Goal: Obtain resource: Obtain resource

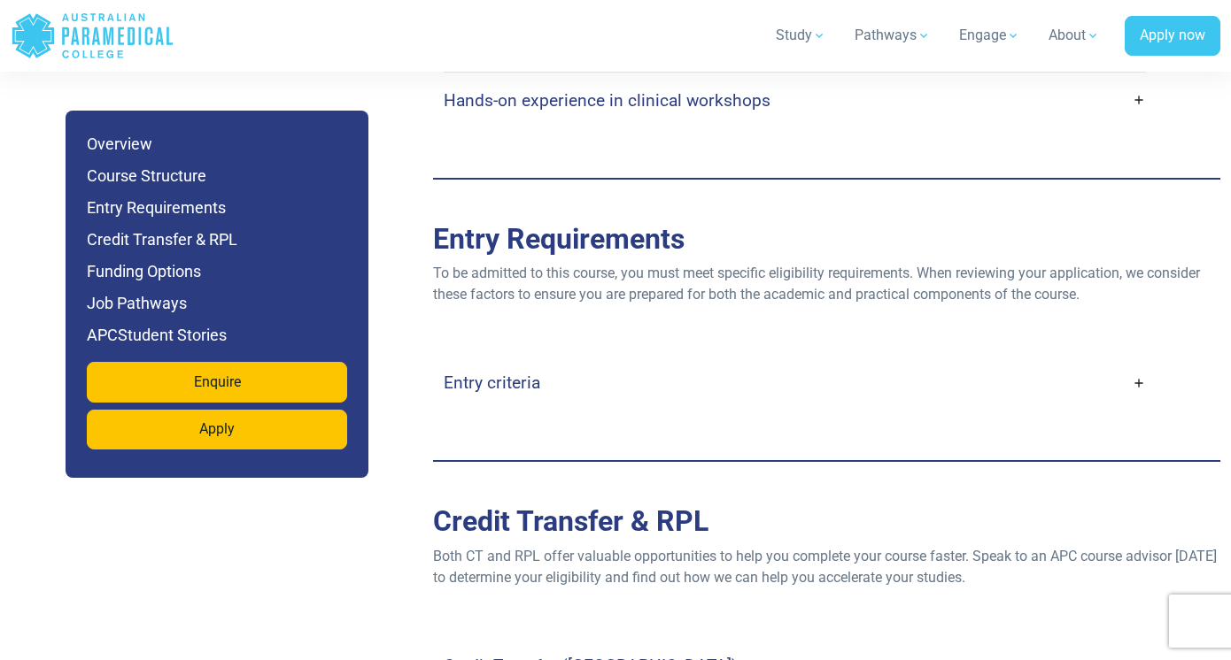
scroll to position [4241, 0]
click at [1136, 363] on link "Entry criteria" at bounding box center [795, 384] width 702 height 42
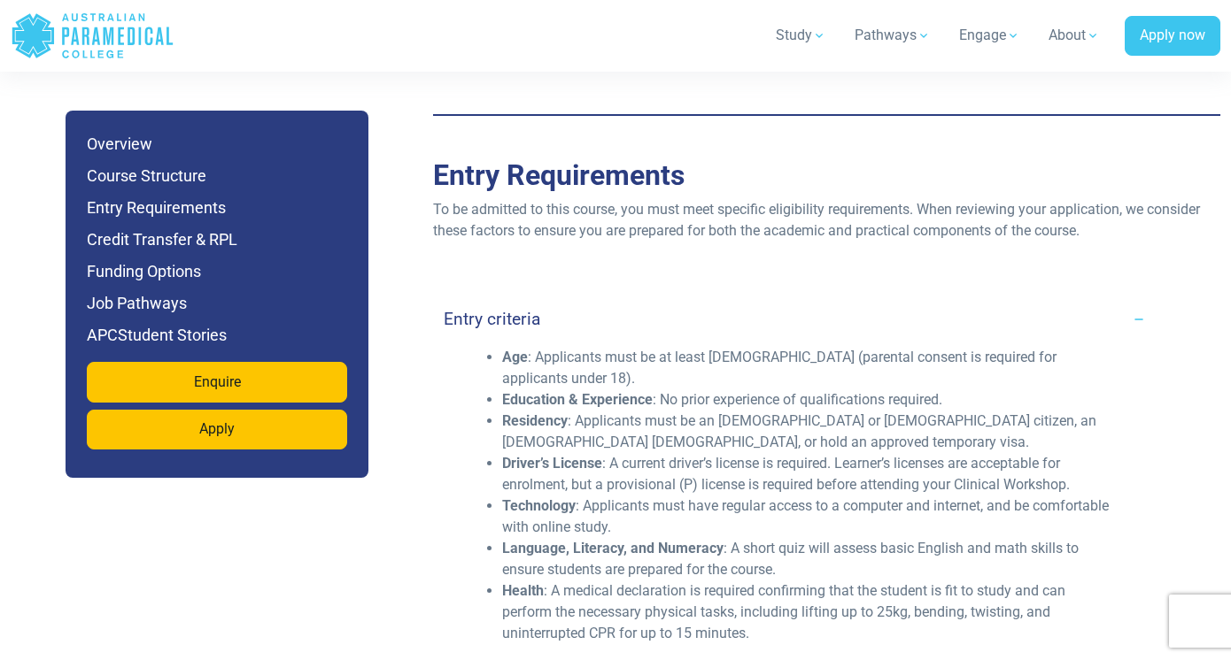
scroll to position [4306, 0]
click at [657, 411] on li "Residency : Applicants must be an [DEMOGRAPHIC_DATA] or [DEMOGRAPHIC_DATA] citi…" at bounding box center [809, 432] width 614 height 42
click at [657, 411] on li "Residency : Applicants must be an Australian or New Zealand citizen, an Austral…" at bounding box center [809, 432] width 614 height 42
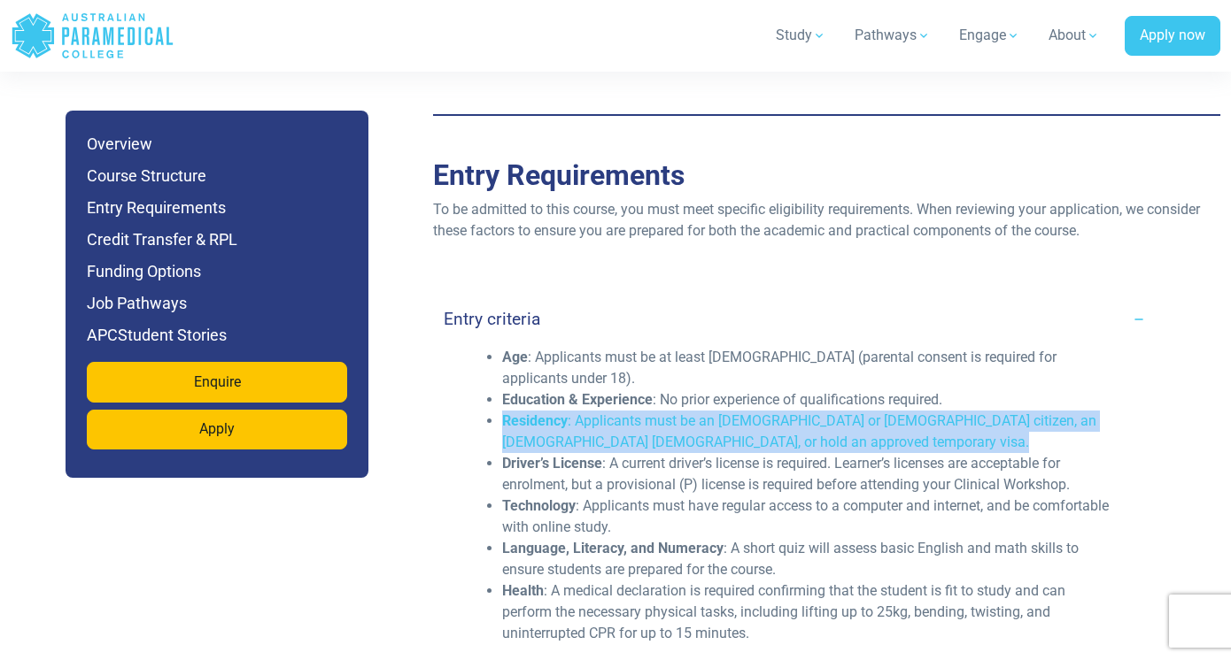
click at [828, 497] on li "Technology : Applicants must have regular access to a computer and internet, an…" at bounding box center [809, 517] width 614 height 42
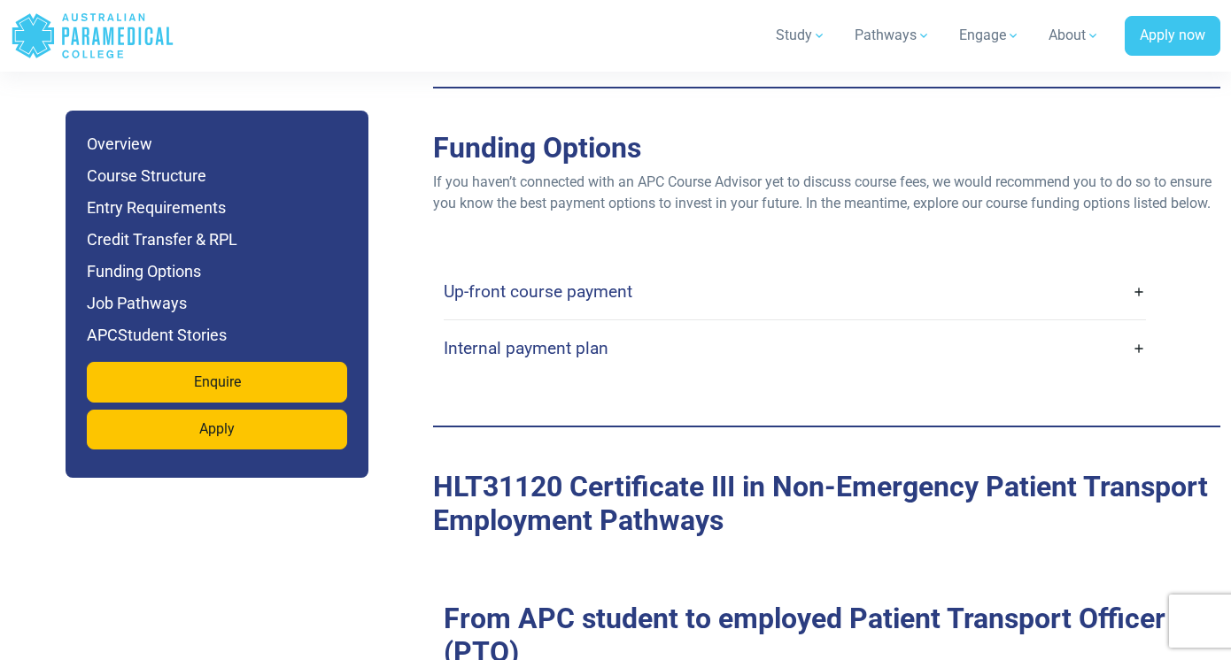
scroll to position [5510, 0]
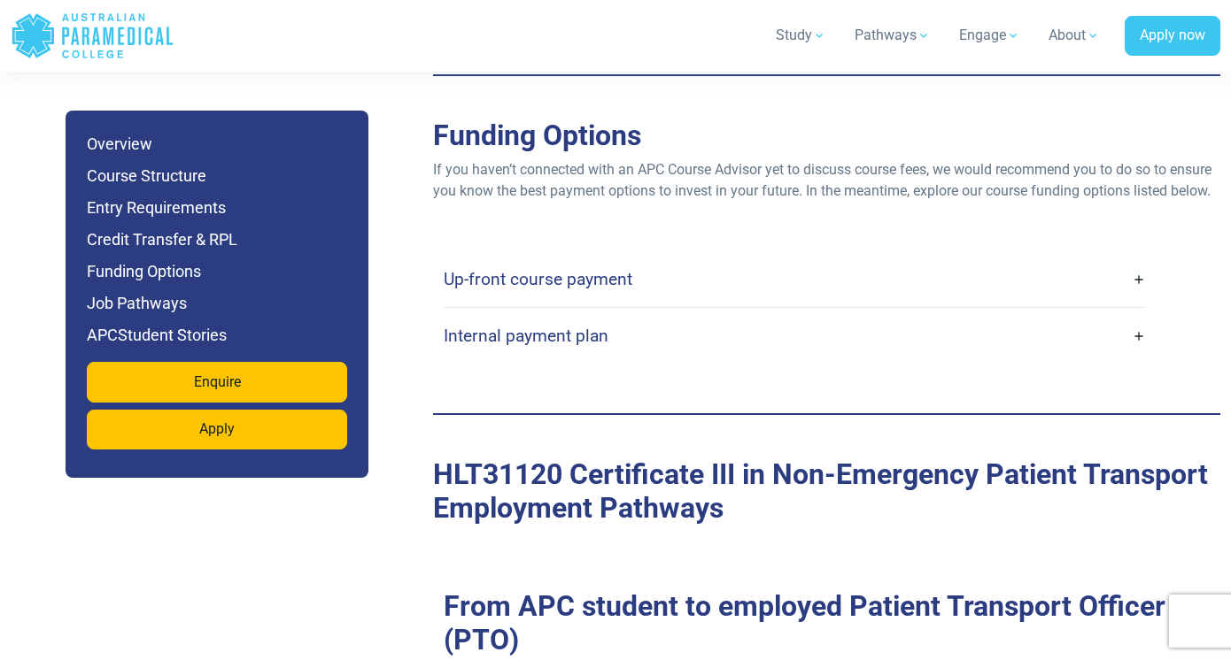
click at [838, 265] on link "Up-front course payment" at bounding box center [795, 280] width 702 height 42
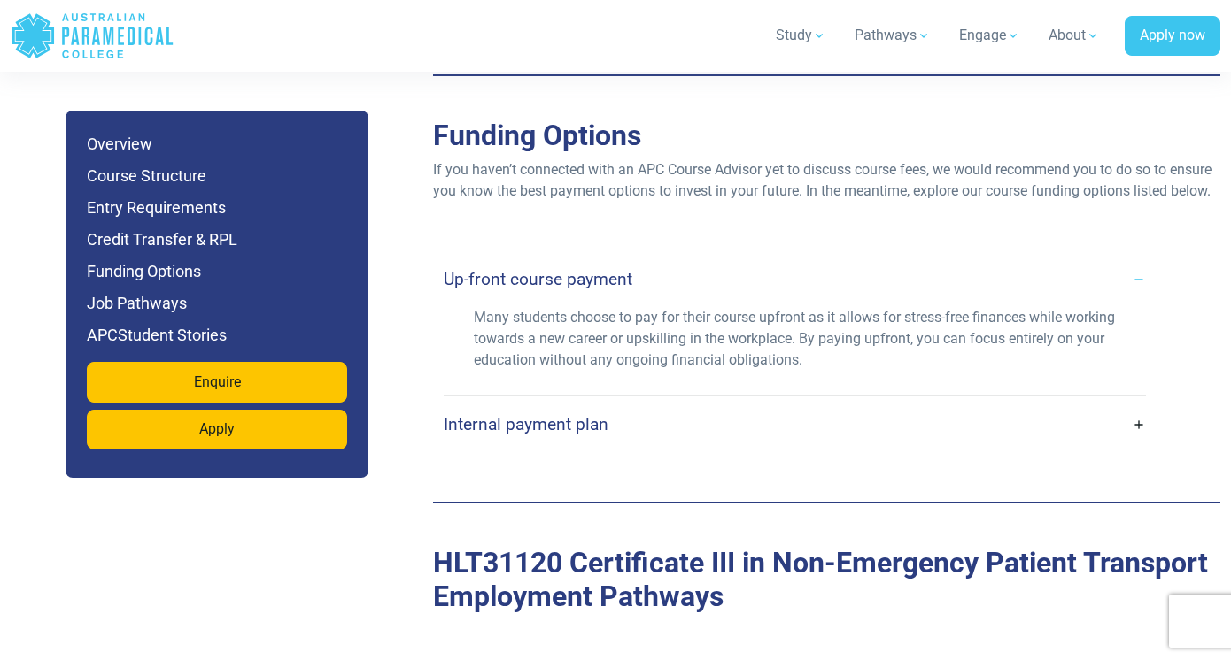
click at [838, 265] on link "Up-front course payment" at bounding box center [795, 280] width 702 height 42
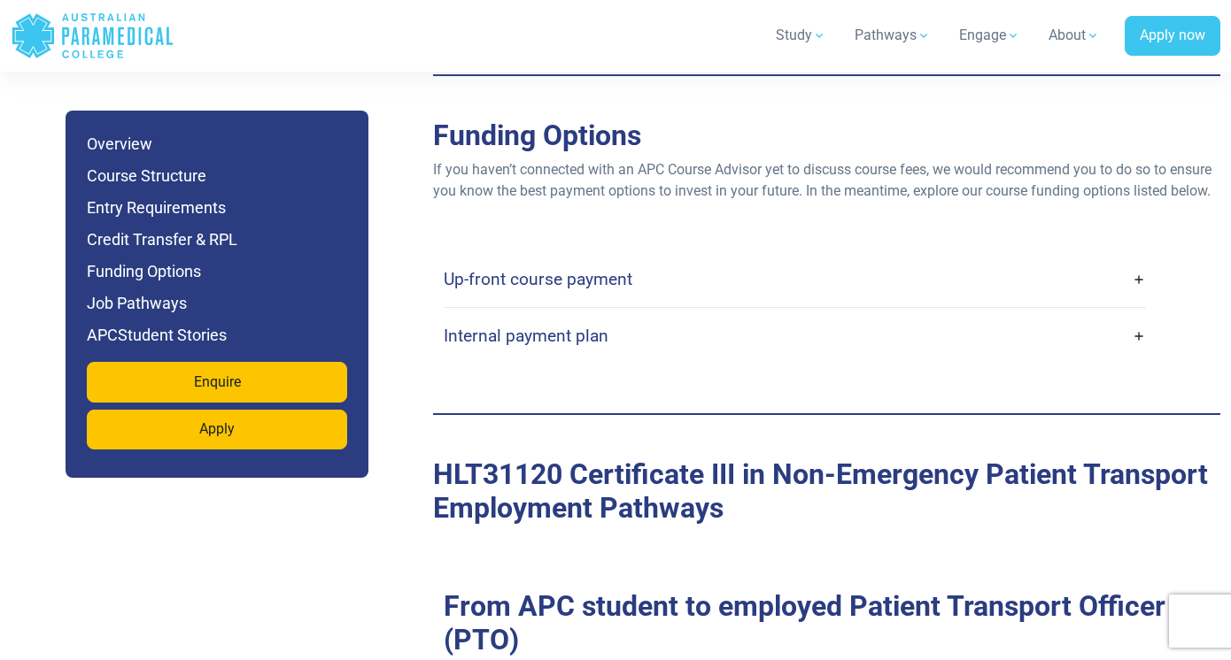
click at [830, 315] on link "Internal payment plan" at bounding box center [795, 336] width 702 height 42
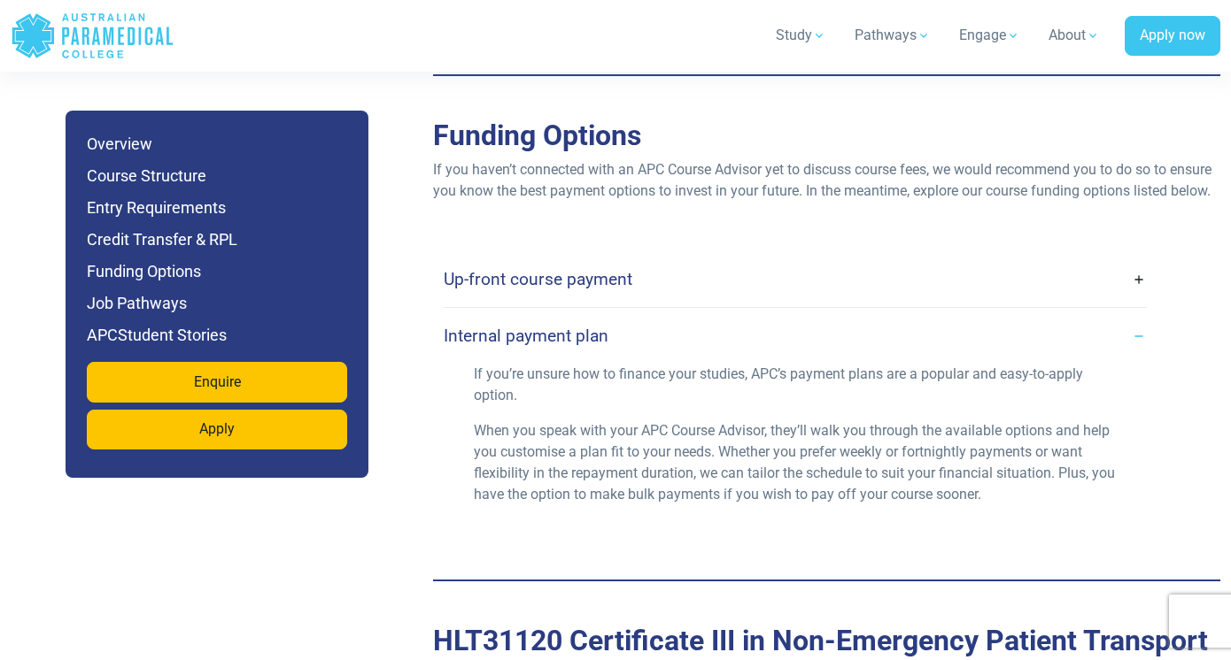
click at [830, 315] on link "Internal payment plan" at bounding box center [795, 336] width 702 height 42
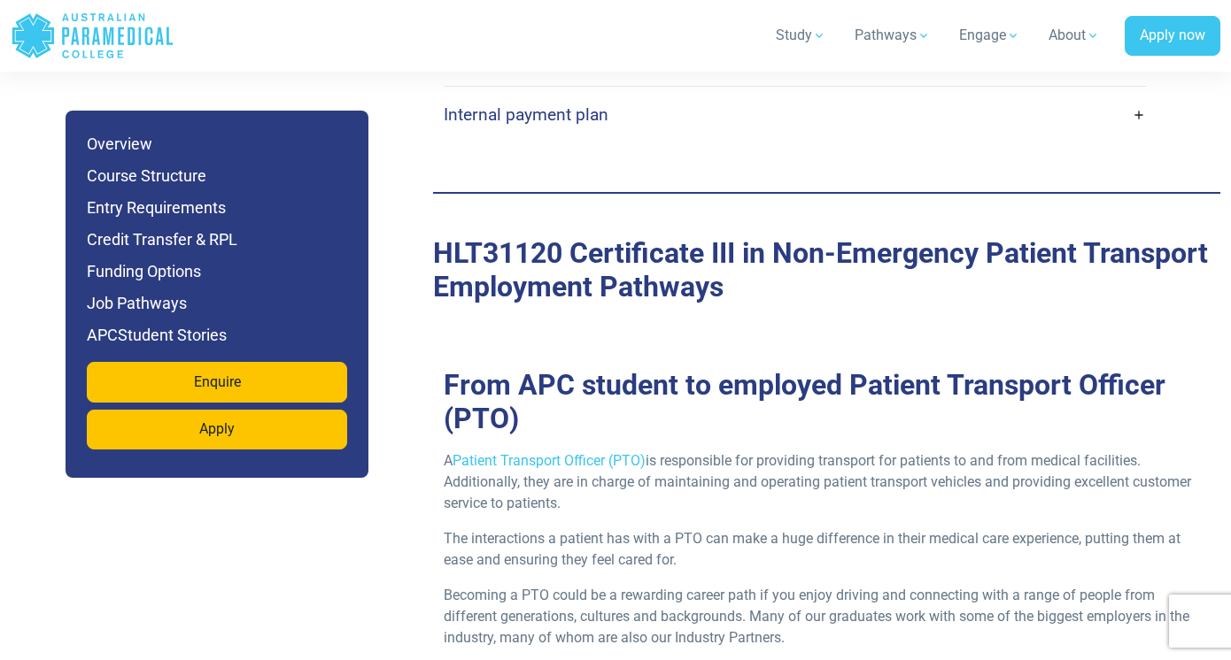
scroll to position [5452, 0]
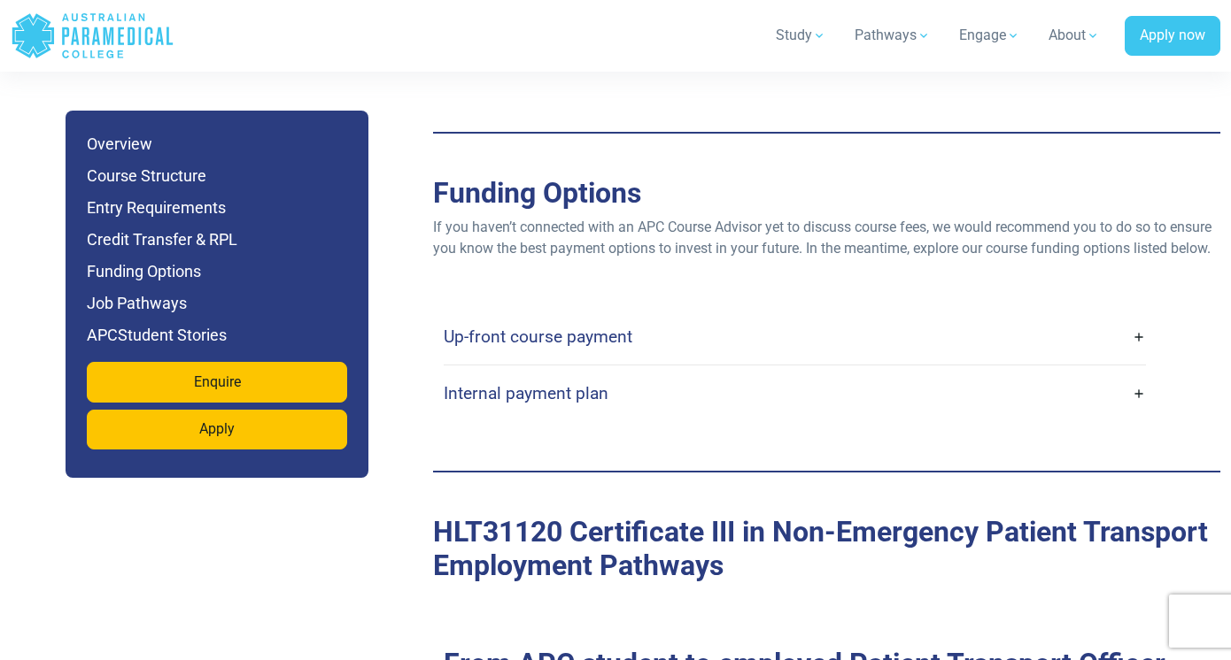
click at [752, 327] on link "Up-front course payment" at bounding box center [795, 337] width 702 height 42
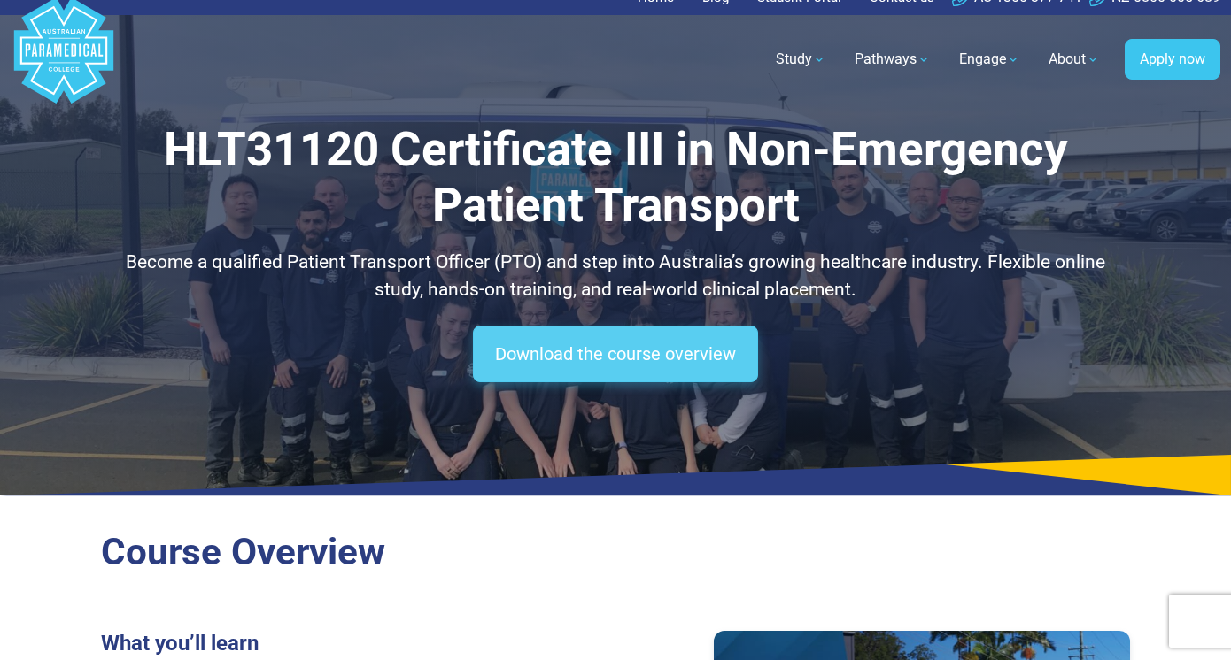
click at [639, 339] on link "Download the course overview" at bounding box center [615, 354] width 285 height 57
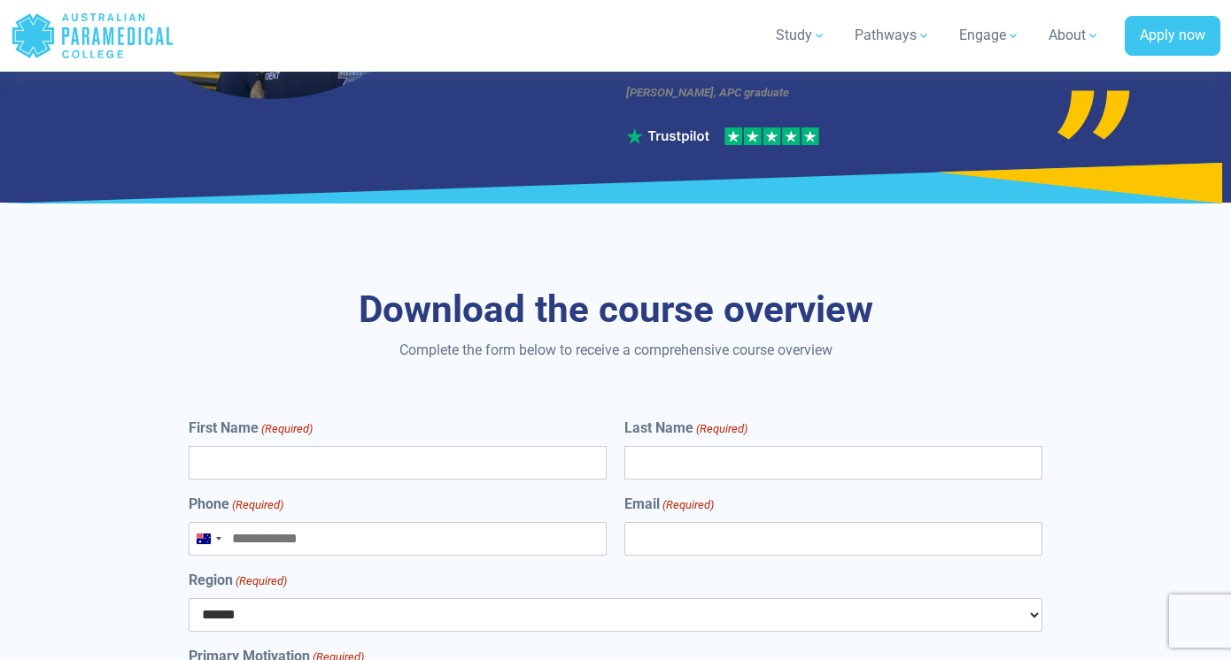
scroll to position [8605, 0]
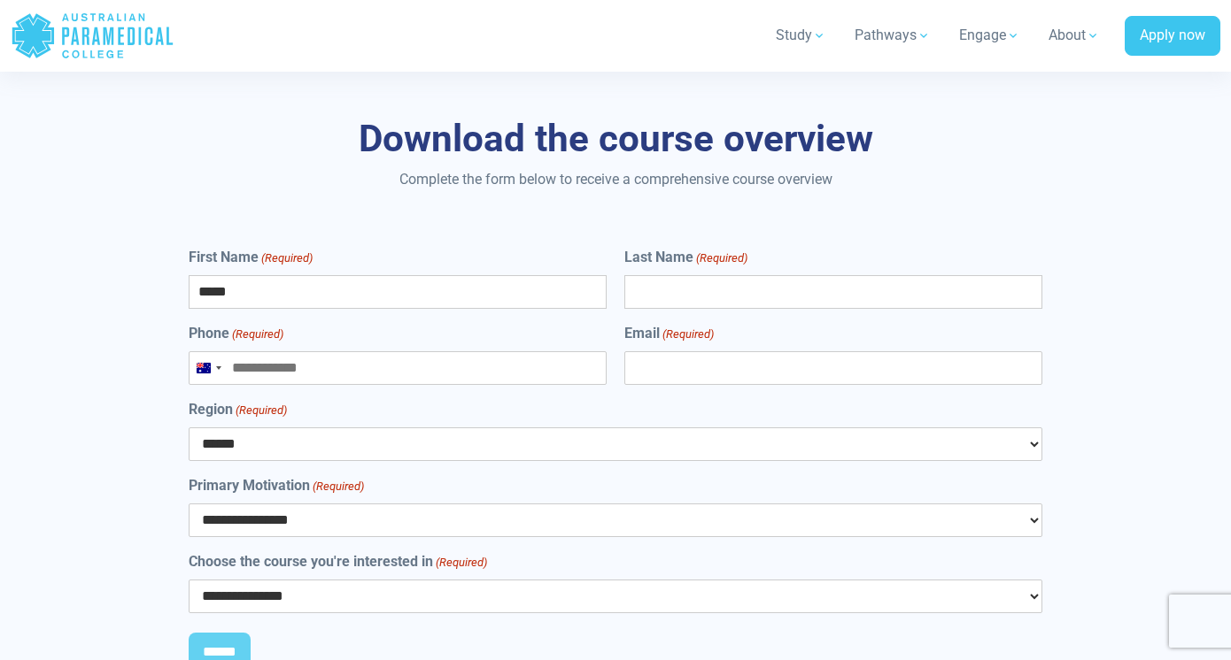
type input "*****"
type input "*********"
type input "**********"
select select "***"
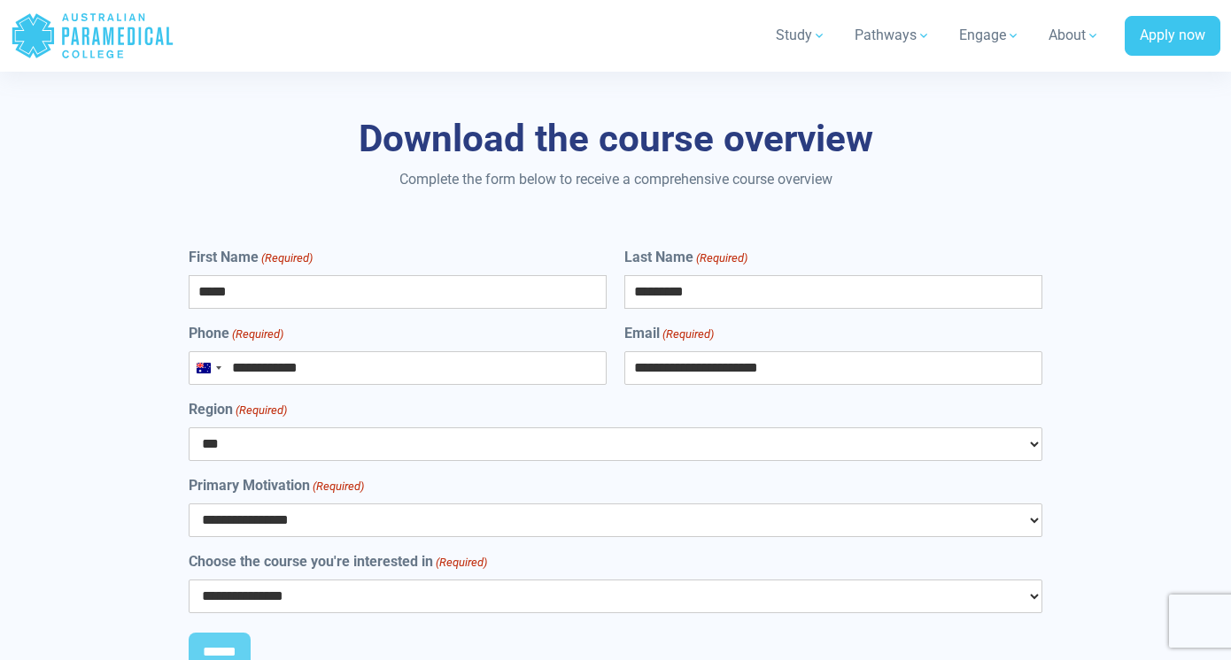
select select "**********"
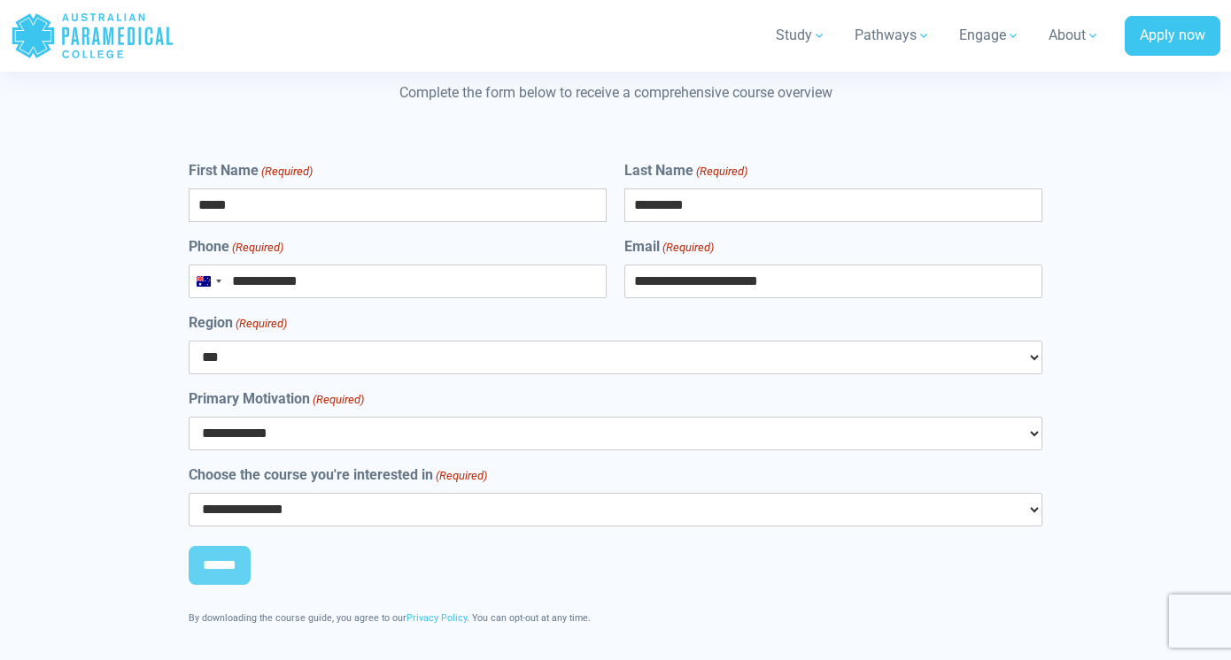
scroll to position [8701, 0]
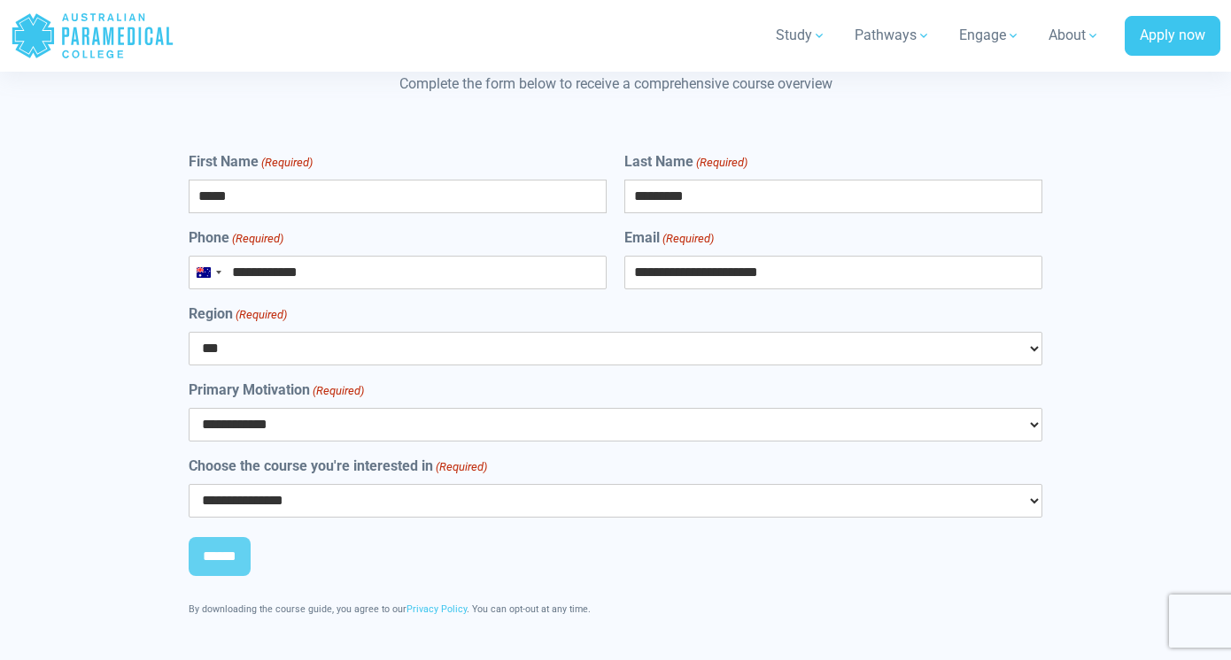
select select "**********"
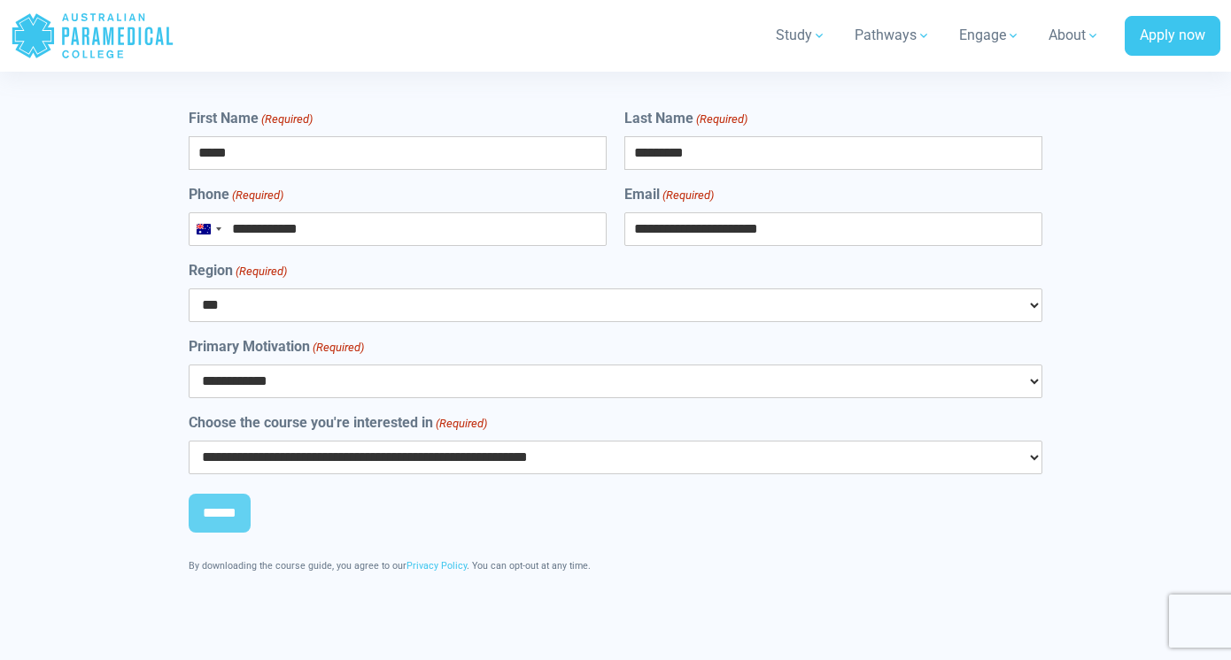
scroll to position [8753, 0]
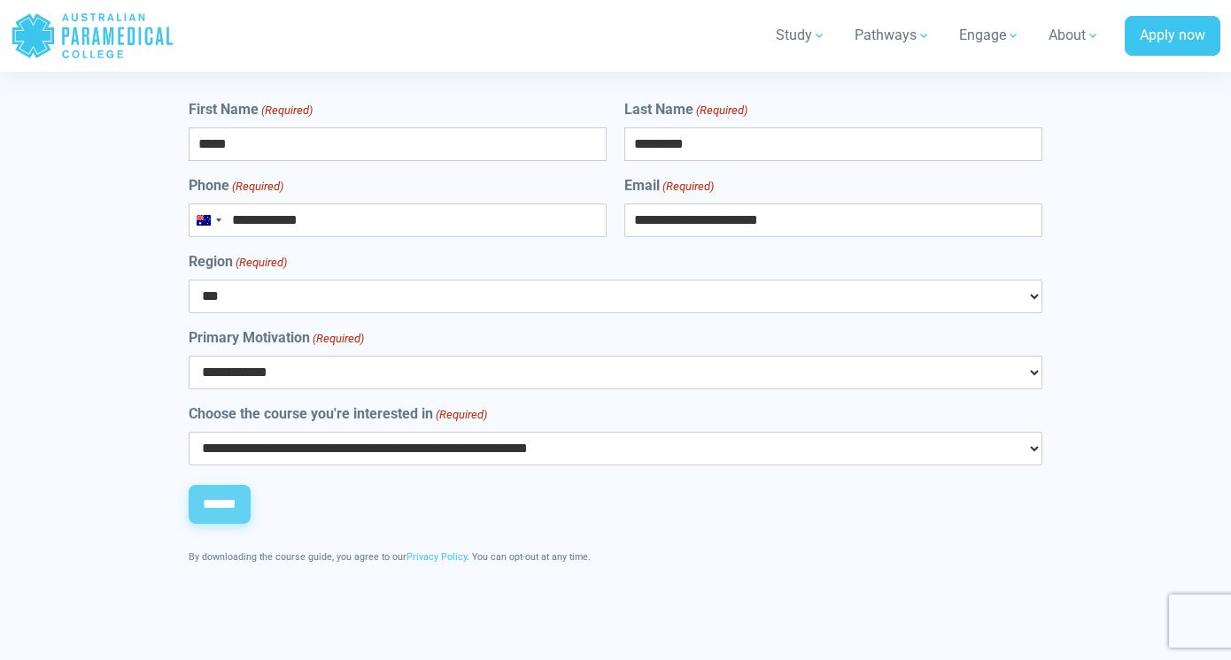
click at [249, 485] on input "******" at bounding box center [220, 504] width 62 height 39
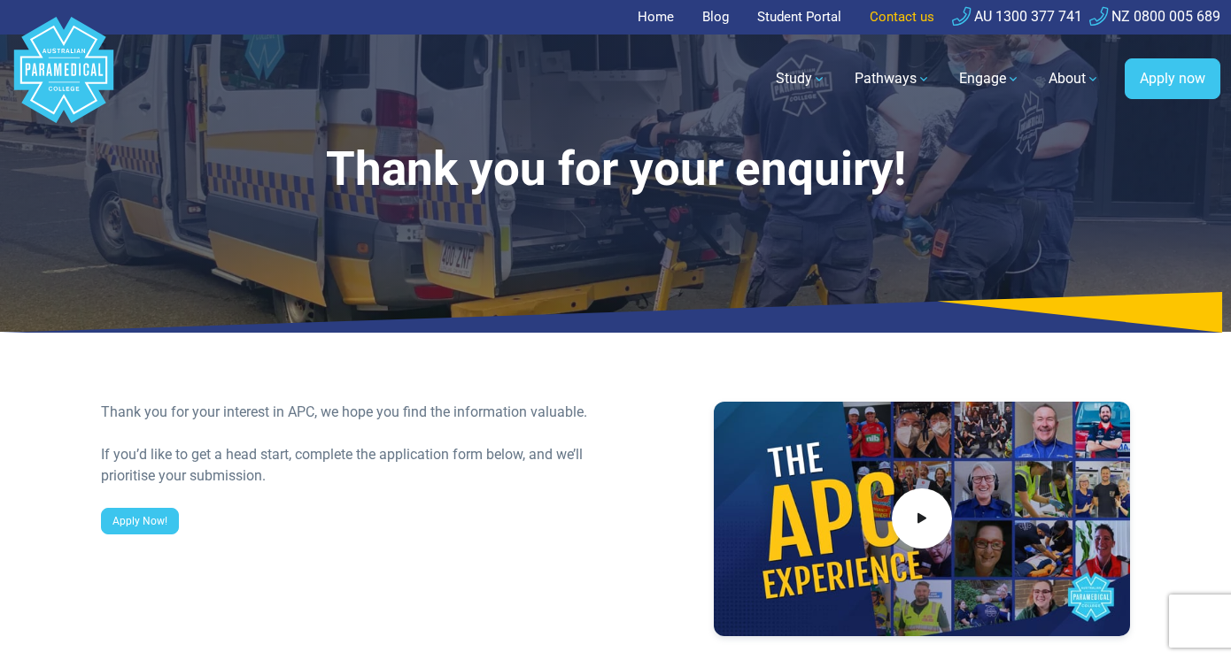
click at [908, 17] on link "Contact us" at bounding box center [902, 17] width 86 height 35
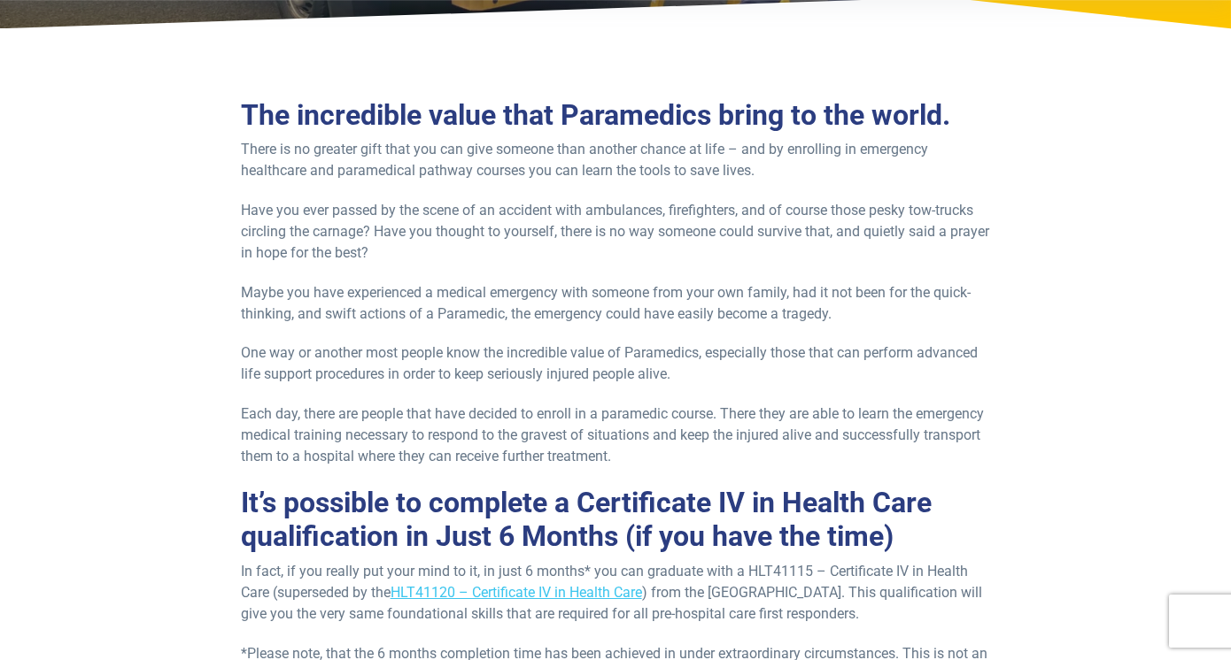
scroll to position [725, 0]
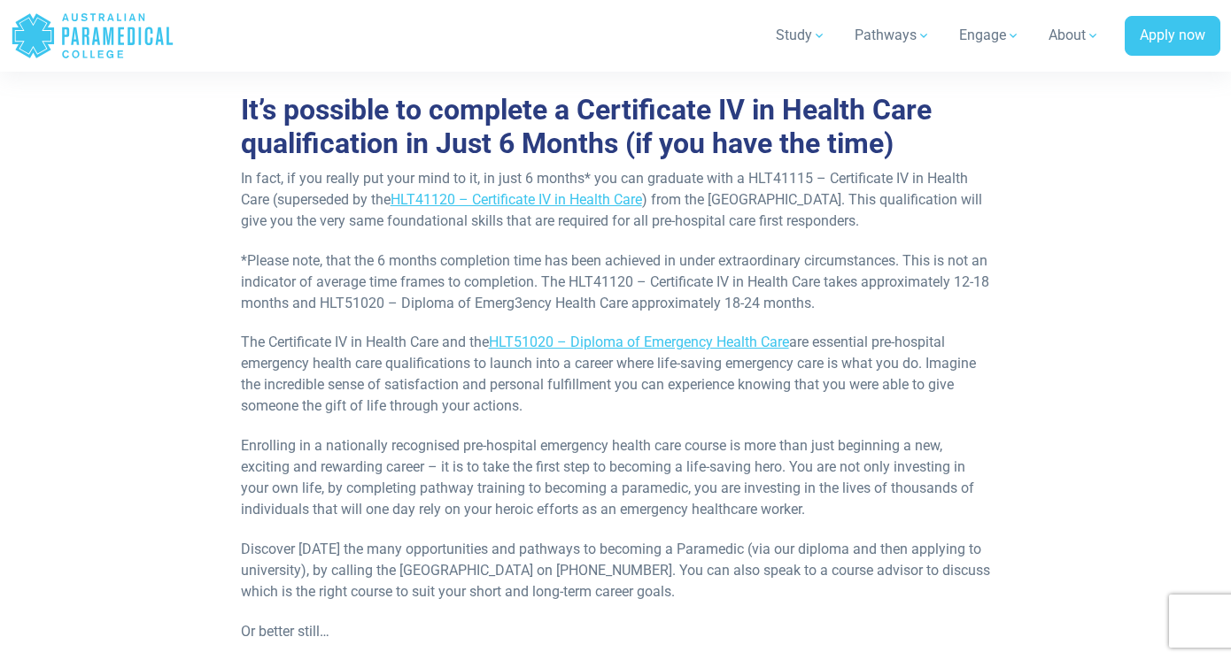
click at [680, 174] on p "In fact, if you really put your mind to it, in just 6 months* you can graduate …" at bounding box center [616, 200] width 750 height 64
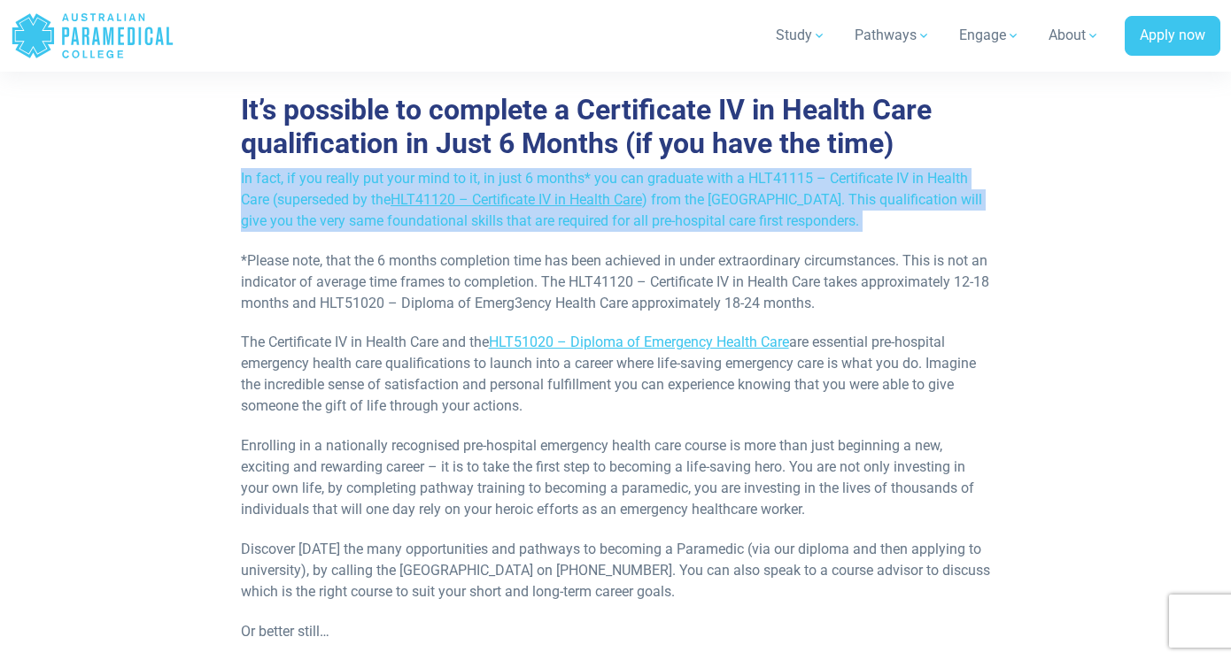
click at [689, 211] on p "In fact, if you really put your mind to it, in just 6 months* you can graduate …" at bounding box center [616, 200] width 750 height 64
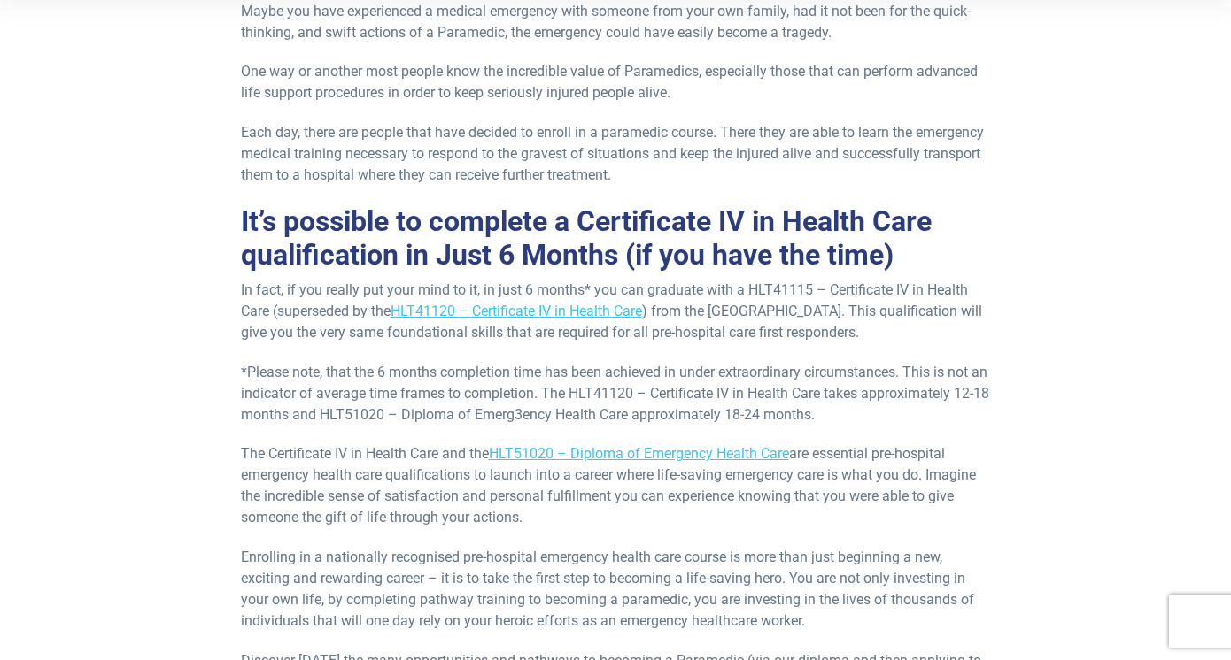
scroll to position [615, 0]
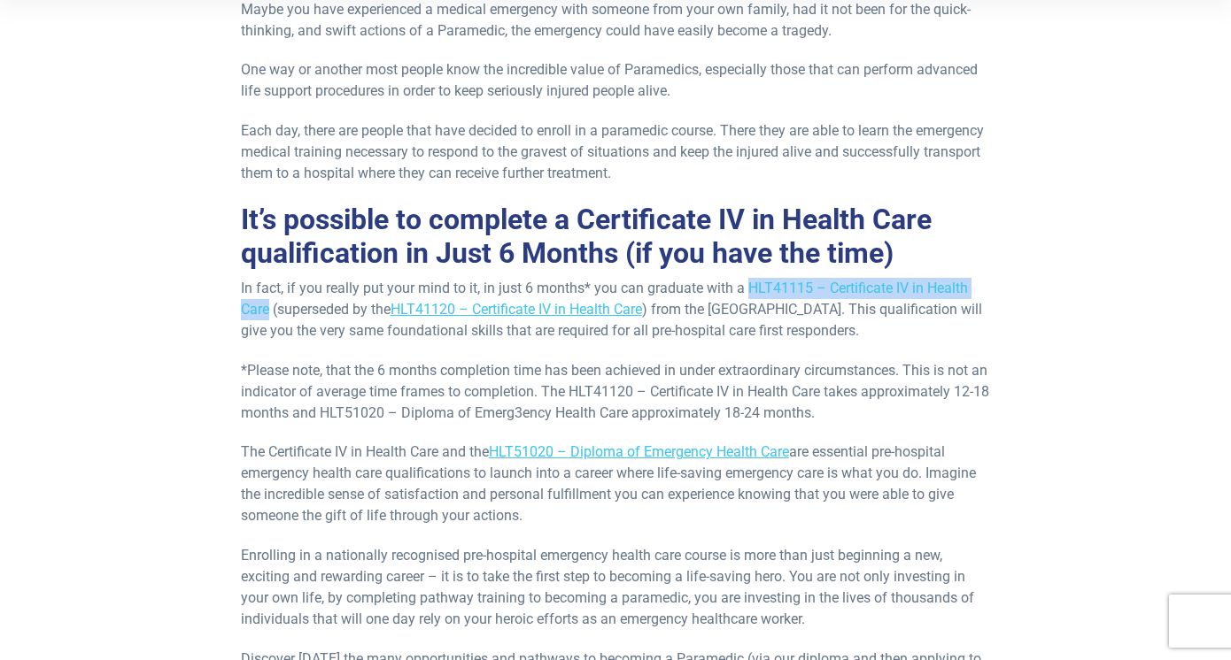
drag, startPoint x: 745, startPoint y: 282, endPoint x: 267, endPoint y: 313, distance: 478.2
click at [267, 313] on p "In fact, if you really put your mind to it, in just 6 months* you can graduate …" at bounding box center [616, 310] width 750 height 64
copy p "HLT41115 – Certificate IV in Health Care"
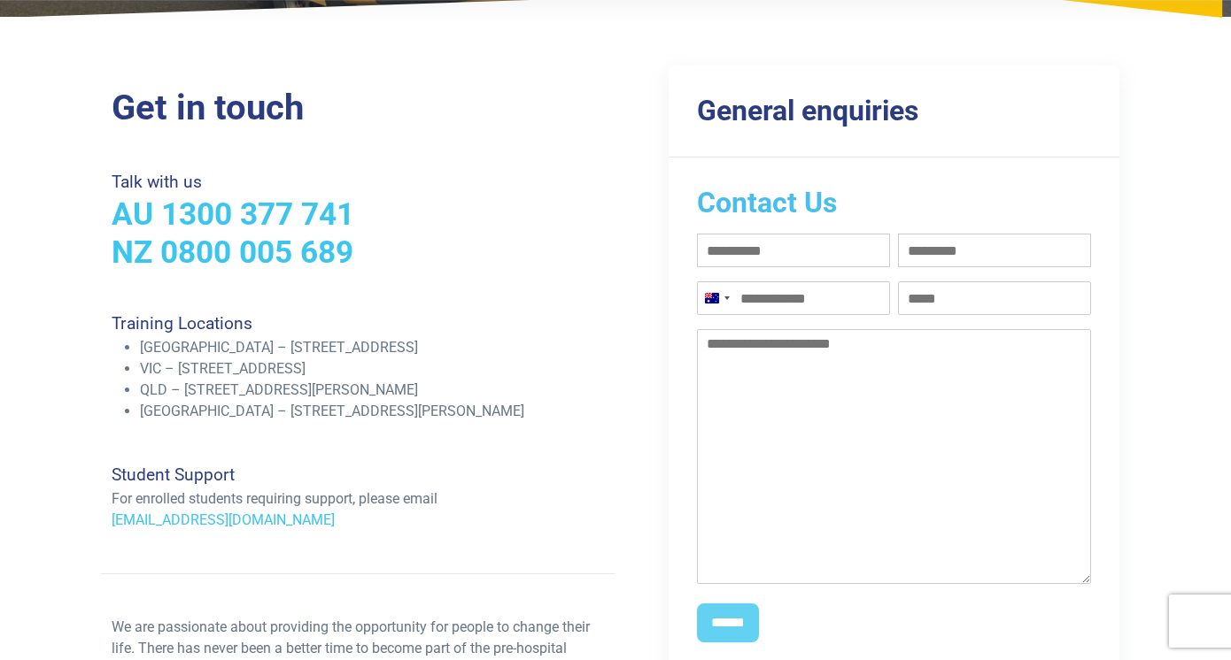
scroll to position [311, 0]
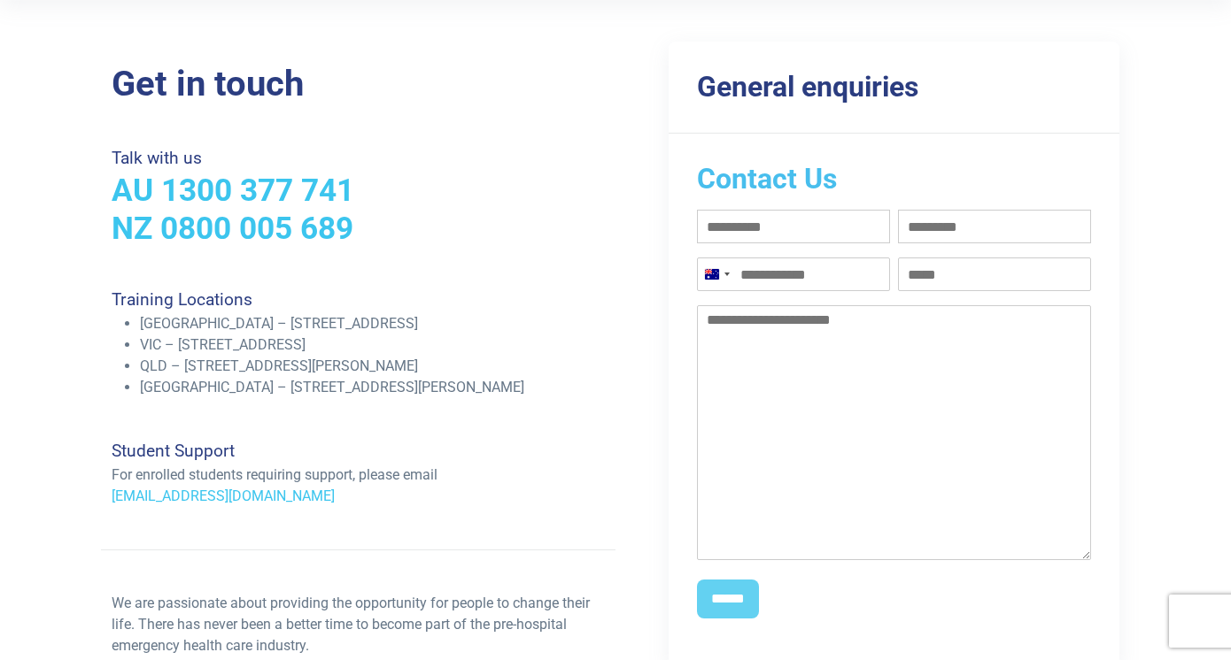
click at [345, 344] on li "VIC – [STREET_ADDRESS]" at bounding box center [372, 345] width 465 height 21
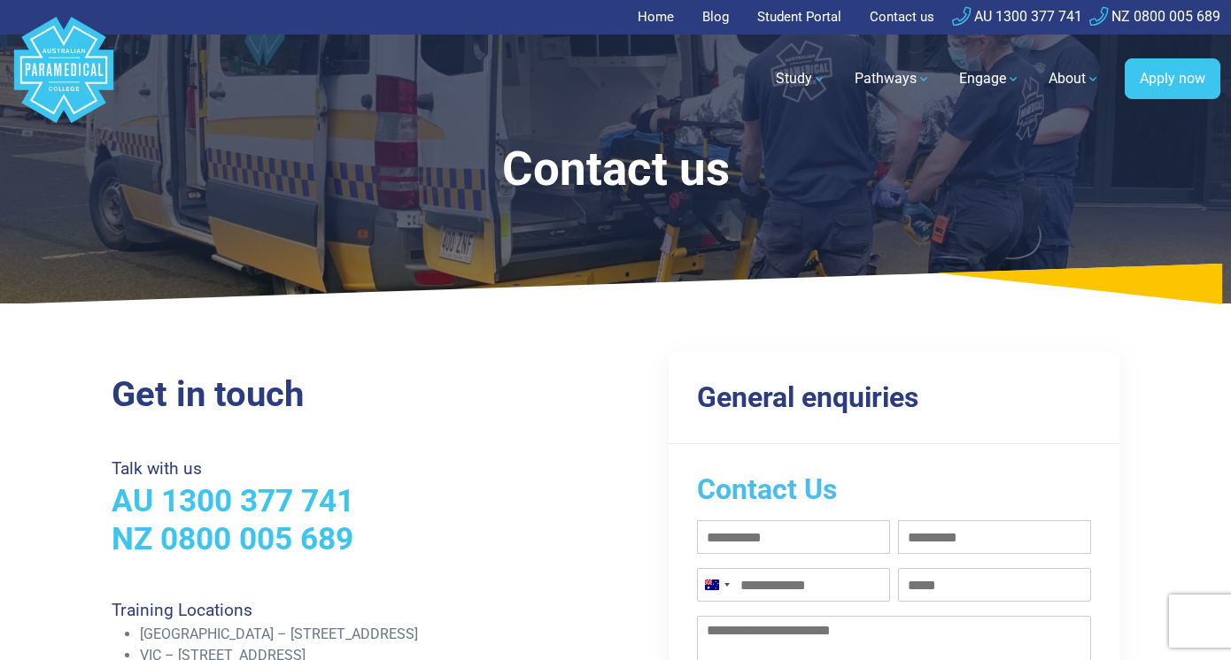
scroll to position [0, 0]
drag, startPoint x: 127, startPoint y: 141, endPoint x: 60, endPoint y: -45, distance: 197.7
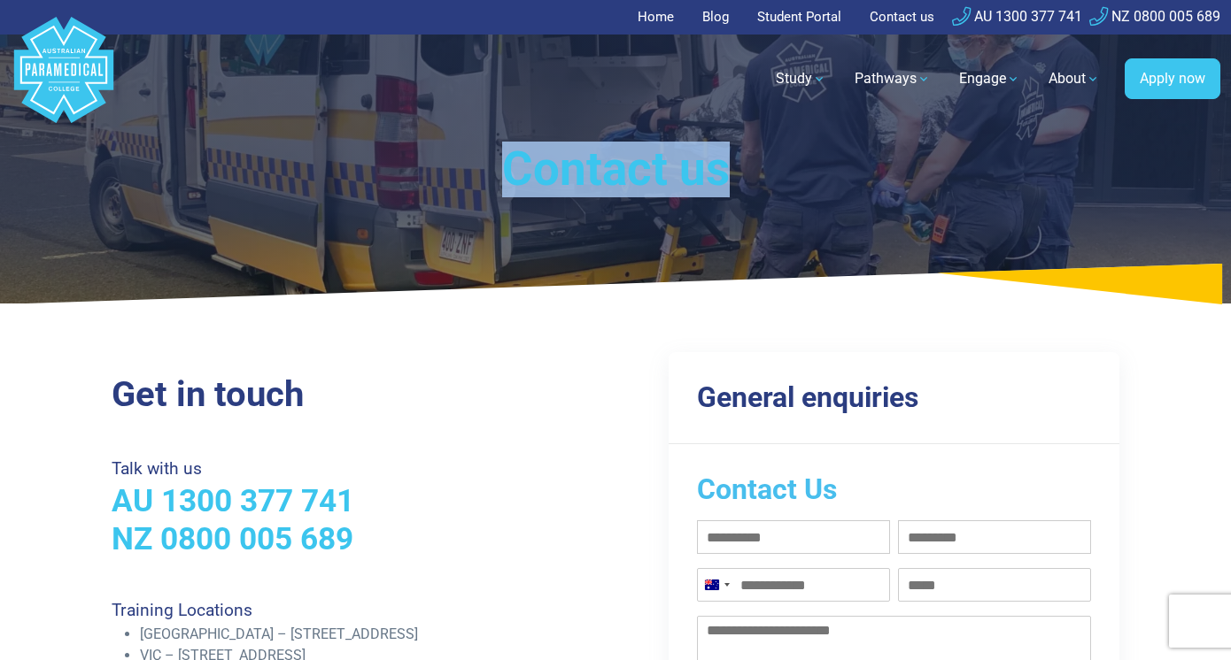
drag, startPoint x: 497, startPoint y: 175, endPoint x: 825, endPoint y: 156, distance: 329.1
click at [825, 156] on h1 "Contact us" at bounding box center [616, 170] width 908 height 56
click at [734, 164] on h1 "Contact us" at bounding box center [616, 170] width 908 height 56
drag, startPoint x: 758, startPoint y: 172, endPoint x: 501, endPoint y: 171, distance: 256.8
click at [501, 171] on h1 "Contact us" at bounding box center [616, 170] width 908 height 56
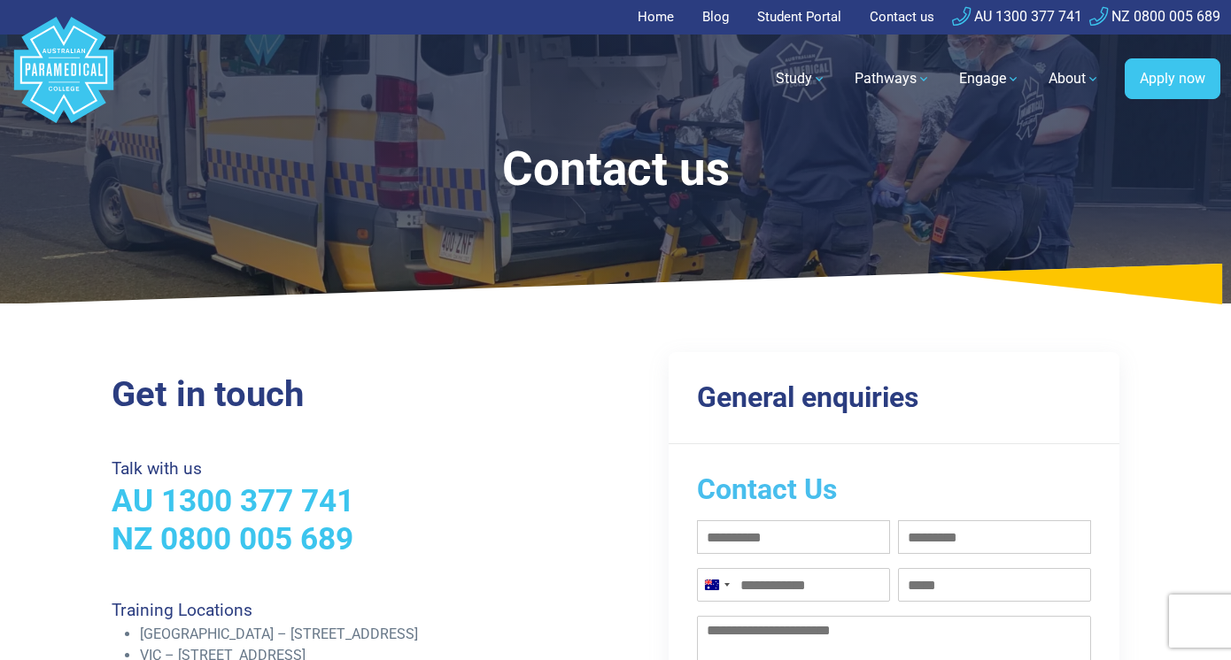
click at [509, 144] on h1 "Contact us" at bounding box center [616, 170] width 908 height 56
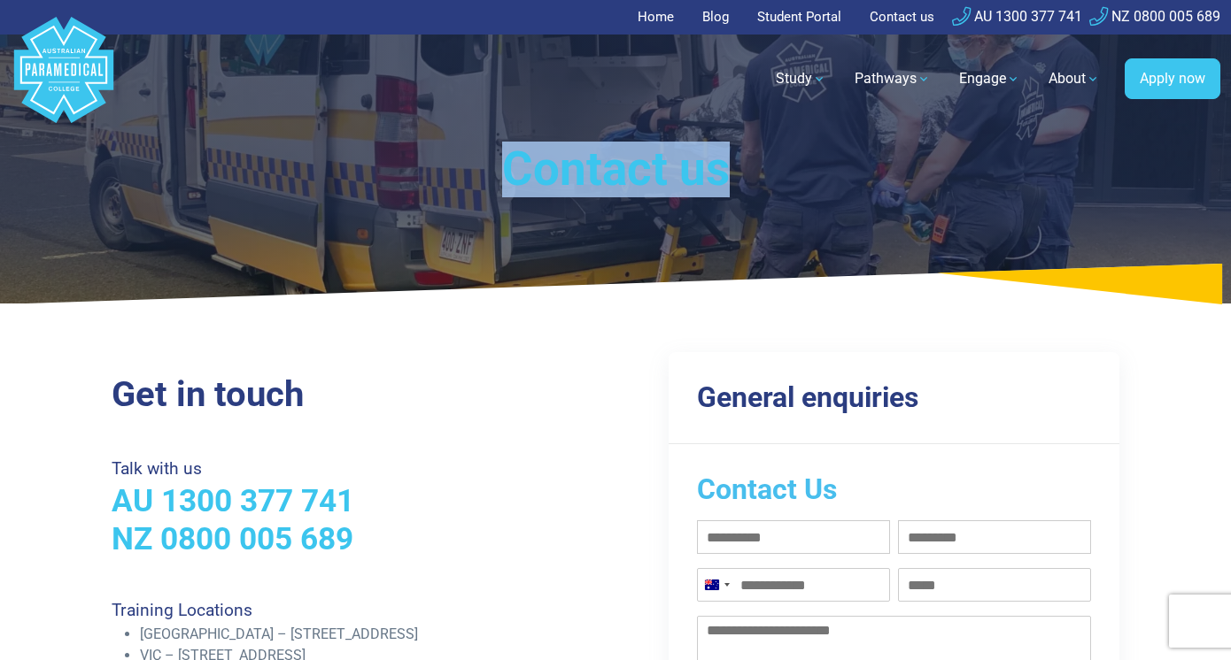
drag, startPoint x: 496, startPoint y: 164, endPoint x: 877, endPoint y: 176, distance: 381.8
click at [877, 176] on h1 "Contact us" at bounding box center [616, 170] width 908 height 56
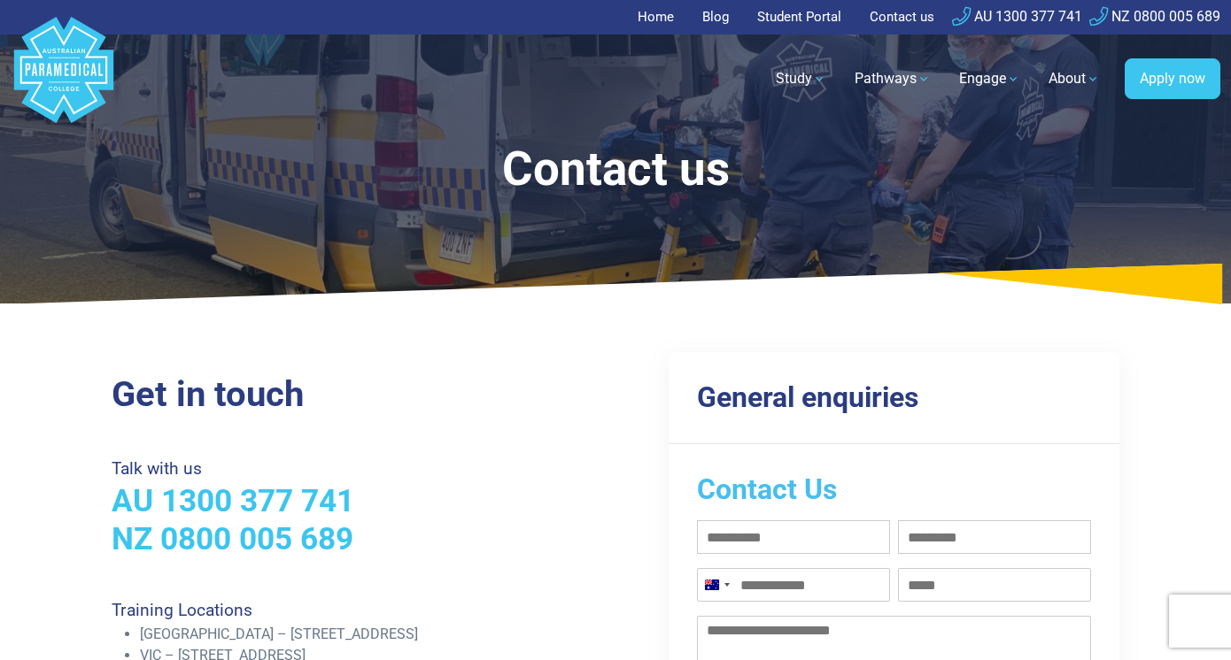
click at [733, 177] on h1 "Contact us" at bounding box center [616, 170] width 908 height 56
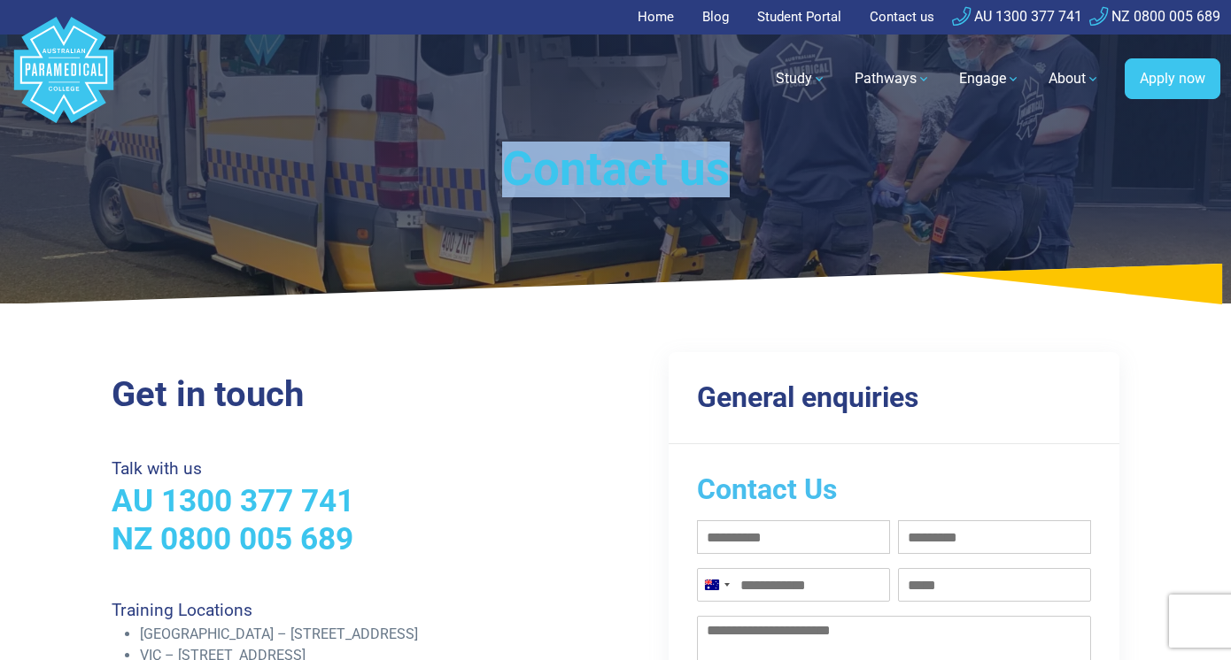
drag, startPoint x: 754, startPoint y: 180, endPoint x: 301, endPoint y: 180, distance: 453.3
click at [301, 180] on h1 "Contact us" at bounding box center [616, 170] width 908 height 56
click at [564, 137] on div "Contact us" at bounding box center [615, 152] width 1231 height 304
drag, startPoint x: 498, startPoint y: 162, endPoint x: 782, endPoint y: 162, distance: 284.2
click at [782, 162] on h1 "Contact us" at bounding box center [616, 170] width 908 height 56
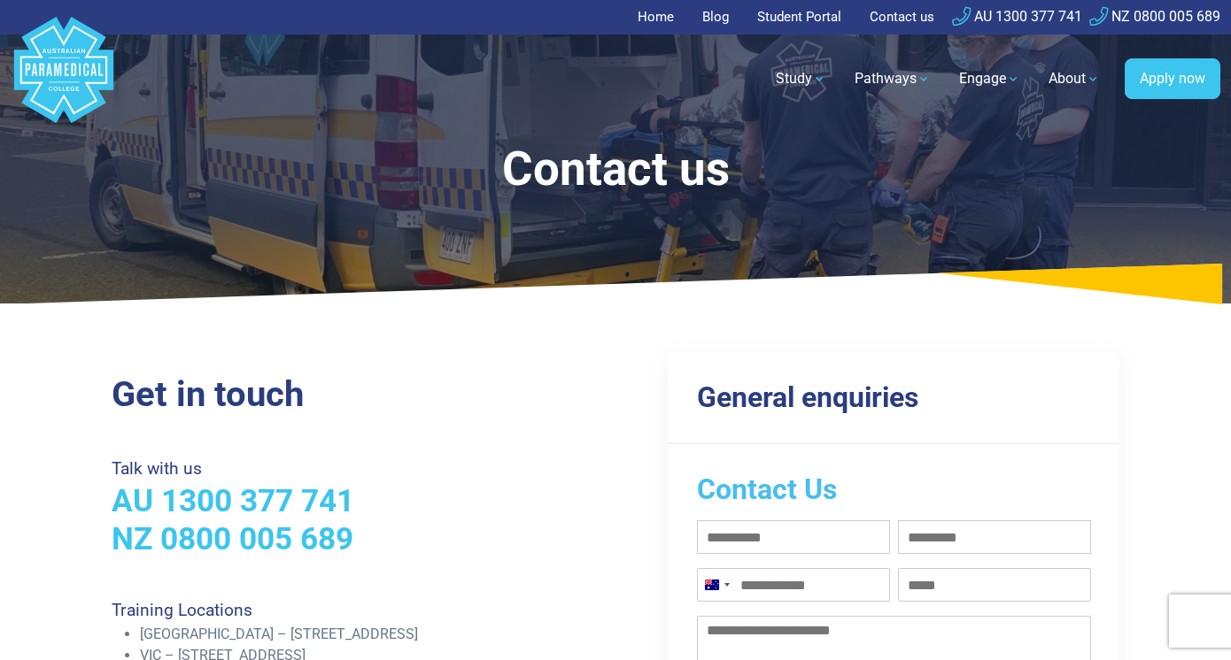
click at [774, 196] on h1 "Contact us" at bounding box center [616, 170] width 908 height 56
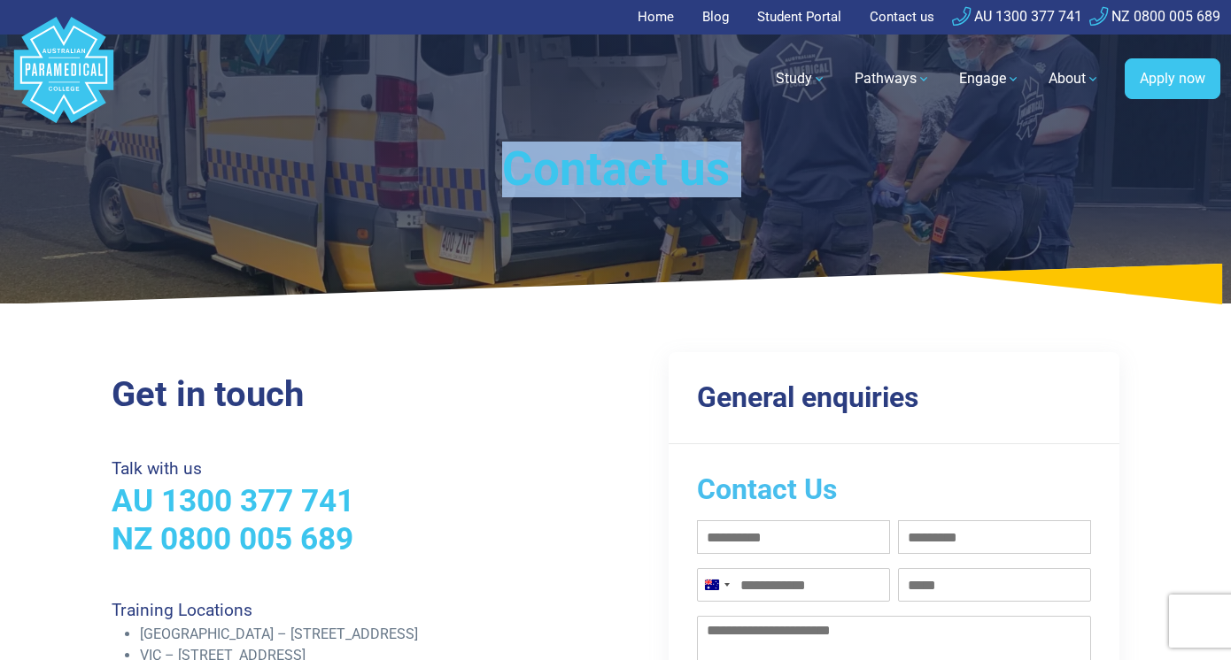
drag, startPoint x: 774, startPoint y: 196, endPoint x: 444, endPoint y: 148, distance: 333.7
click at [444, 148] on h1 "Contact us" at bounding box center [616, 170] width 908 height 56
drag, startPoint x: 460, startPoint y: 165, endPoint x: 753, endPoint y: 182, distance: 294.5
click at [753, 182] on h1 "Contact us" at bounding box center [616, 170] width 908 height 56
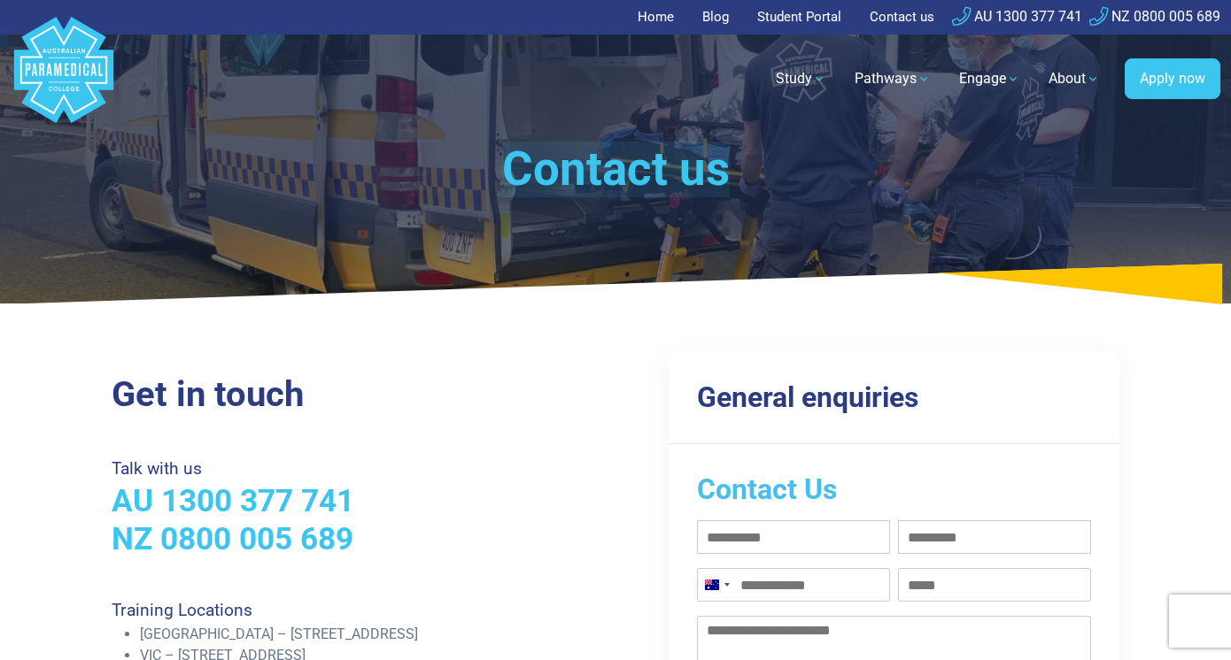
drag, startPoint x: 791, startPoint y: 659, endPoint x: 1022, endPoint y: 141, distance: 567.2
click at [1022, 141] on div "Contact us" at bounding box center [615, 152] width 1231 height 304
drag, startPoint x: 668, startPoint y: 651, endPoint x: 748, endPoint y: 205, distance: 452.6
click at [756, 216] on div "Contact us" at bounding box center [615, 152] width 1231 height 304
